Goal: Entertainment & Leisure: Consume media (video, audio)

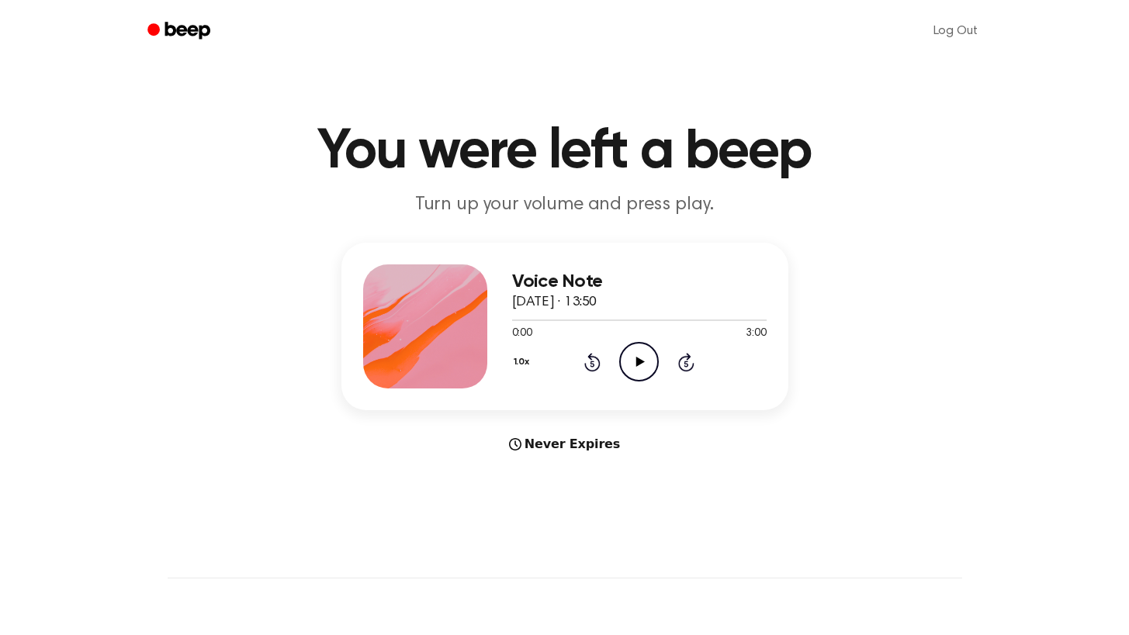
click at [646, 368] on icon "Play Audio" at bounding box center [639, 362] width 40 height 40
click at [631, 363] on icon "Pause Audio" at bounding box center [639, 362] width 40 height 40
click at [572, 316] on div at bounding box center [639, 319] width 255 height 12
click at [643, 370] on icon "Play Audio" at bounding box center [639, 362] width 40 height 40
click at [634, 368] on icon "Pause Audio" at bounding box center [639, 362] width 40 height 40
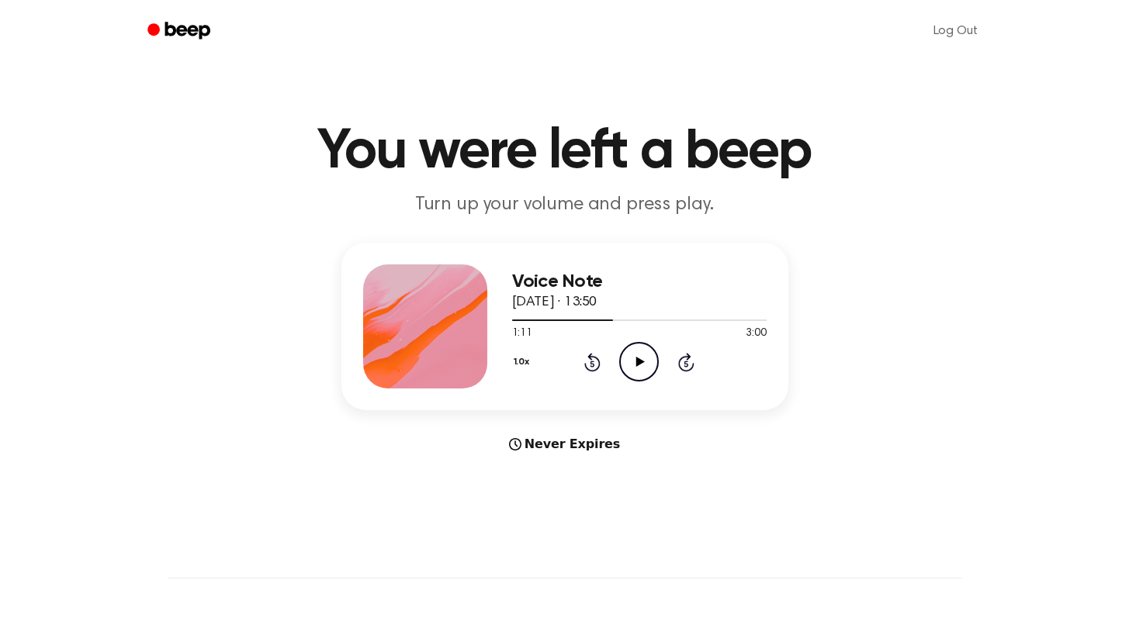
click at [629, 351] on icon "Play Audio" at bounding box center [639, 362] width 40 height 40
click at [629, 351] on icon "Pause Audio" at bounding box center [639, 362] width 40 height 40
click at [642, 362] on icon at bounding box center [640, 362] width 9 height 10
click at [639, 369] on icon "Pause Audio" at bounding box center [639, 362] width 40 height 40
click at [647, 351] on icon "Play Audio" at bounding box center [639, 362] width 40 height 40
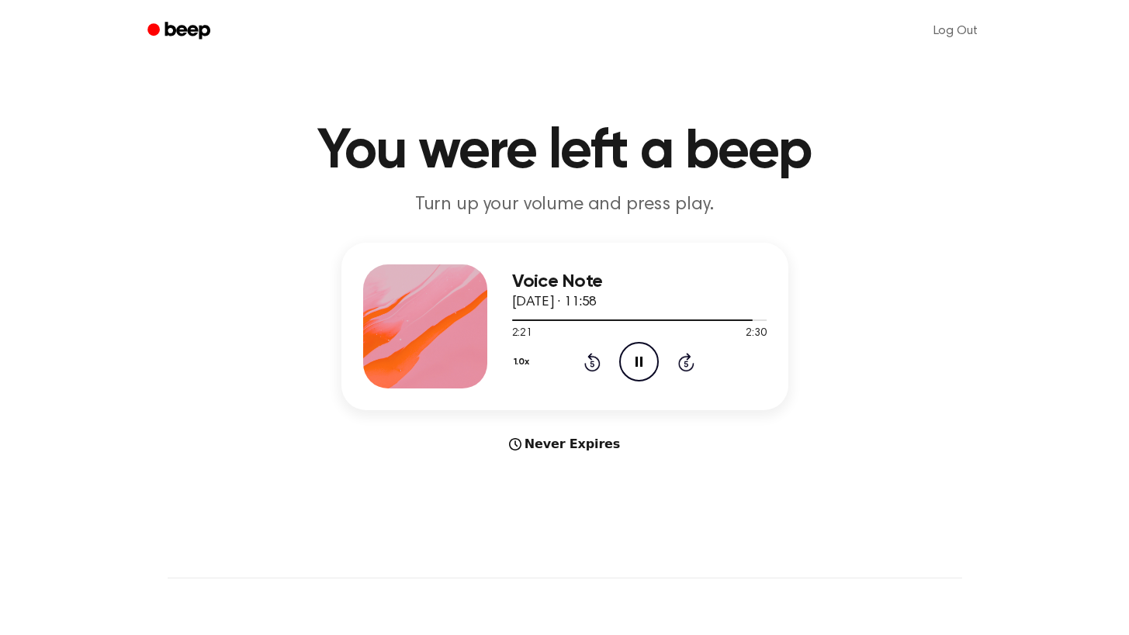
click at [639, 348] on icon "Pause Audio" at bounding box center [639, 362] width 40 height 40
click at [632, 355] on icon "Play Audio" at bounding box center [639, 362] width 40 height 40
click at [635, 354] on icon "Pause Audio" at bounding box center [639, 362] width 40 height 40
click at [633, 365] on icon "Play Audio" at bounding box center [639, 362] width 40 height 40
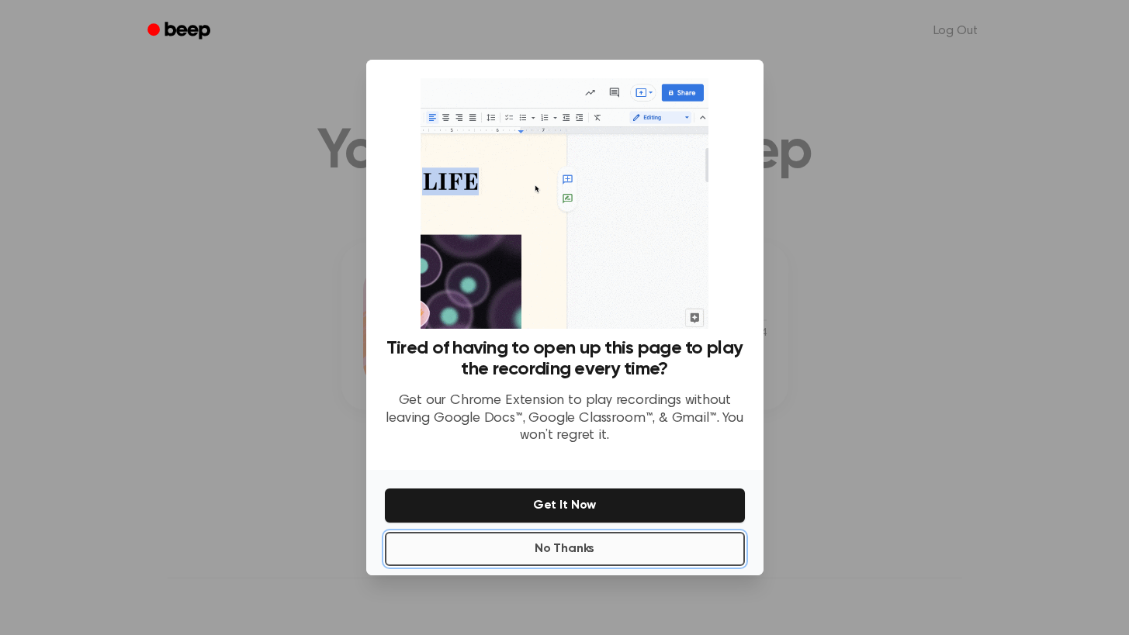
click at [598, 553] on button "No Thanks" at bounding box center [565, 549] width 360 height 34
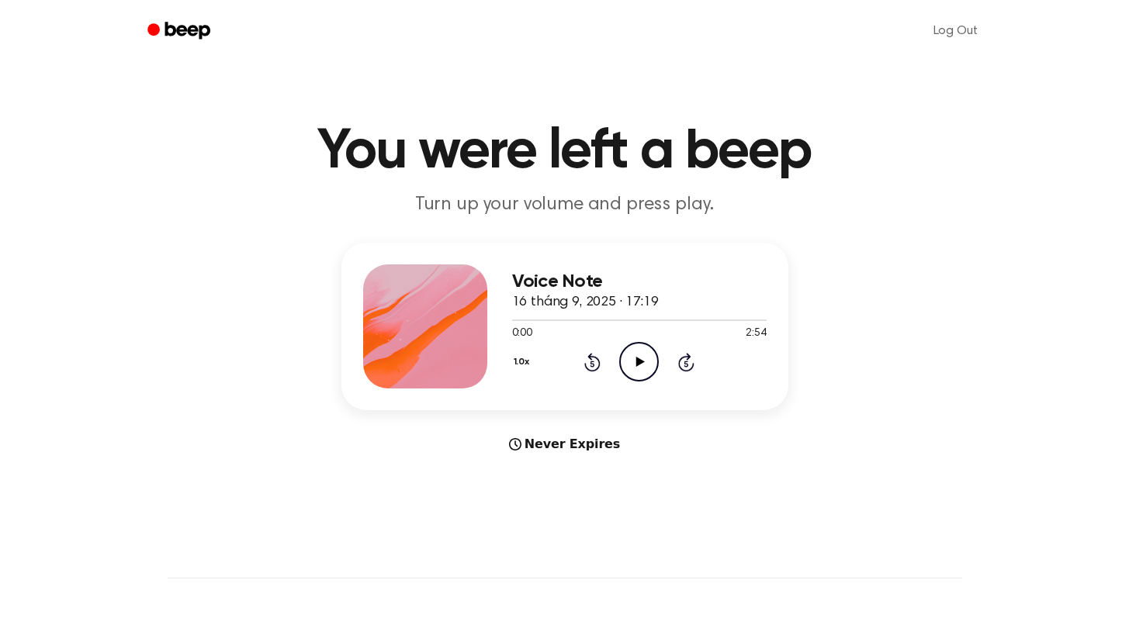
click at [661, 386] on div "Voice Note 16 tháng 9, 2025 · 17:19 0:00 2:54 Your browser does not support the…" at bounding box center [639, 327] width 255 height 124
click at [632, 357] on icon "Play Audio" at bounding box center [639, 362] width 40 height 40
click at [559, 321] on div at bounding box center [639, 321] width 255 height 2
drag, startPoint x: 548, startPoint y: 323, endPoint x: 475, endPoint y: 323, distance: 72.9
click at [475, 323] on div "Voice Note 16 tháng 9, 2025 · 17:19 0:30 2:54 Your browser does not support the…" at bounding box center [564, 327] width 447 height 168
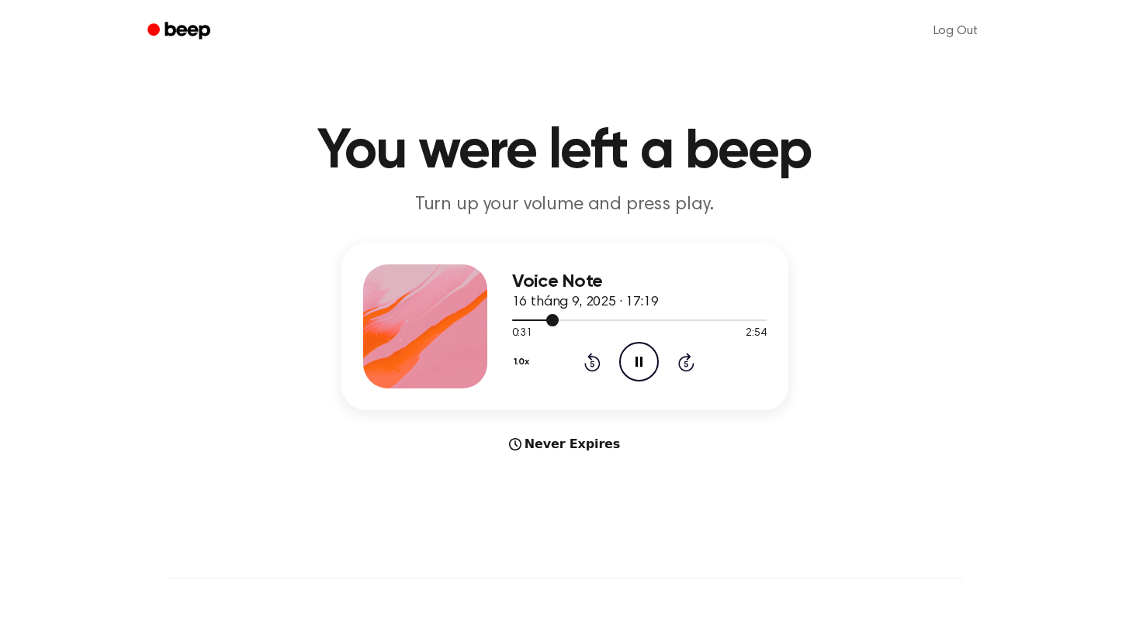
click at [526, 317] on div at bounding box center [639, 319] width 255 height 12
click at [633, 362] on icon "Pause Audio" at bounding box center [639, 362] width 40 height 40
